Goal: Transaction & Acquisition: Purchase product/service

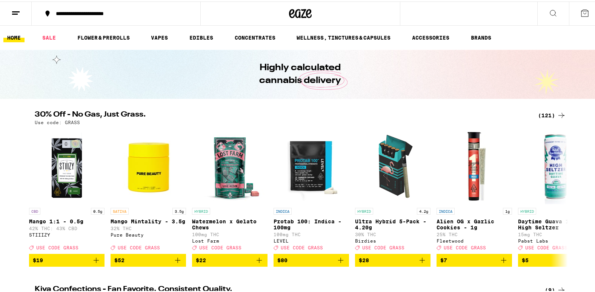
click at [541, 116] on div "(121)" at bounding box center [552, 113] width 28 height 9
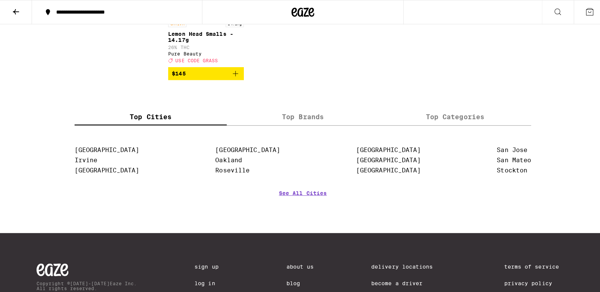
scroll to position [3636, 0]
